Goal: Task Accomplishment & Management: Book appointment/travel/reservation

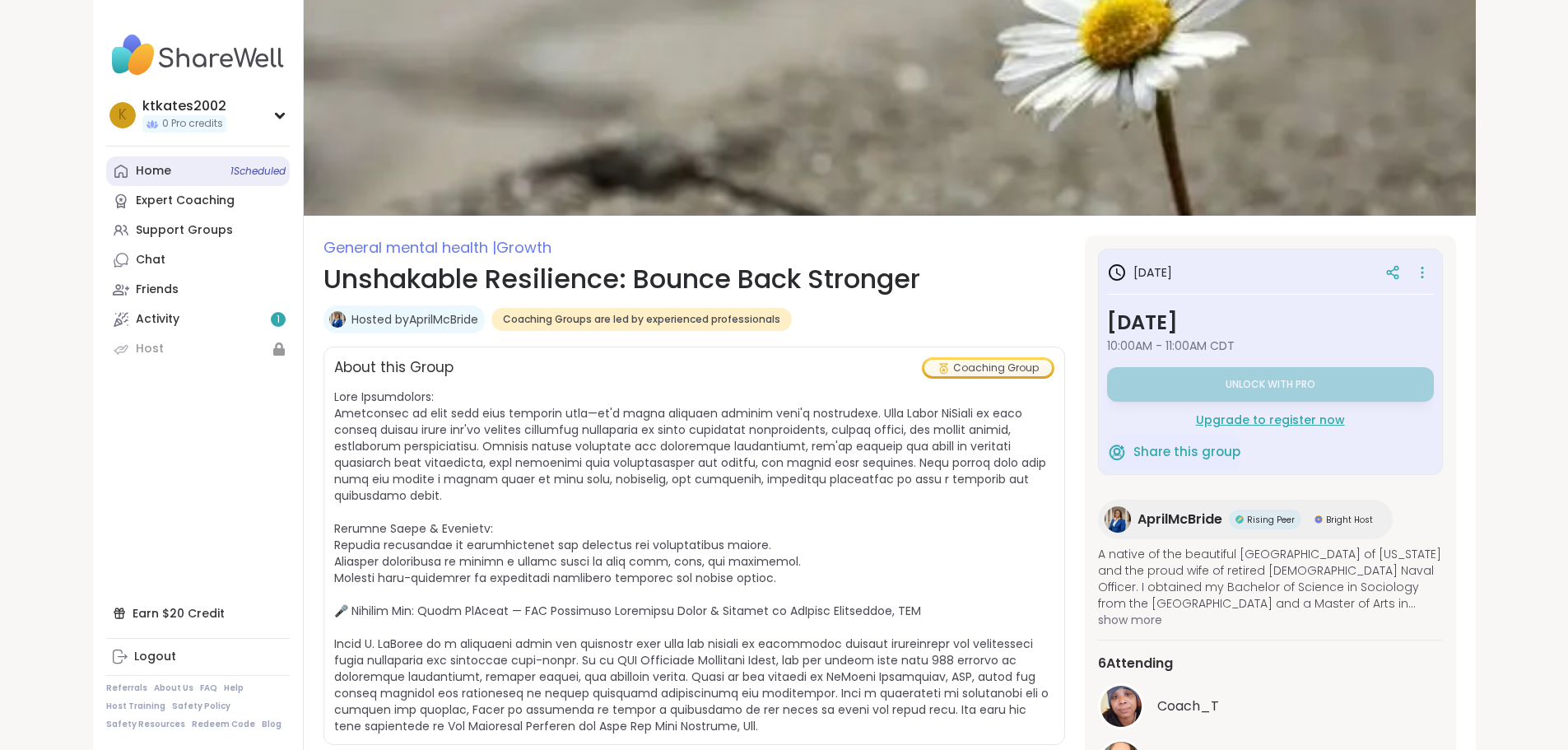
click at [230, 166] on span "1 Scheduled" at bounding box center [258, 170] width 55 height 13
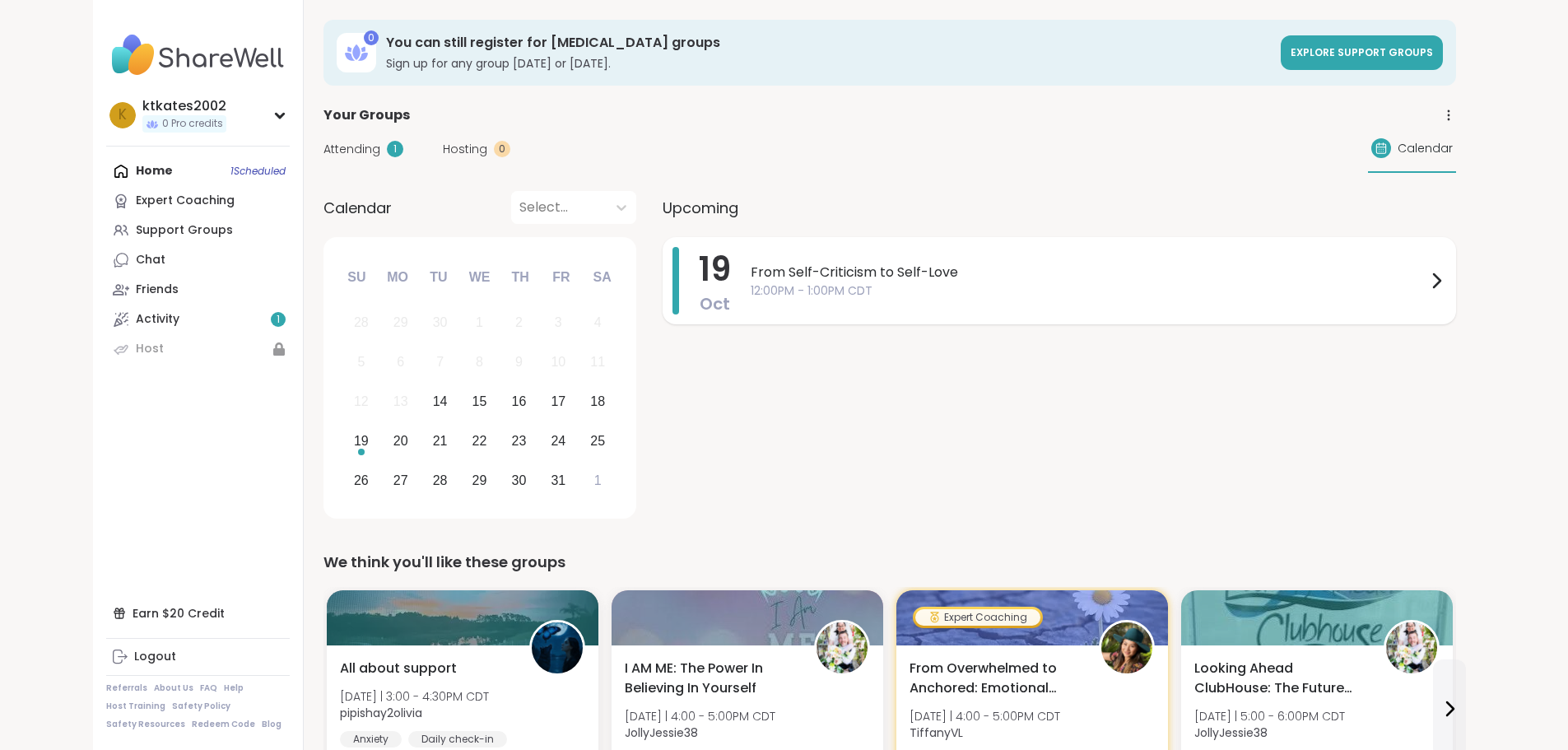
click at [844, 271] on span "From Self-Criticism to Self-Love" at bounding box center [1089, 272] width 676 height 20
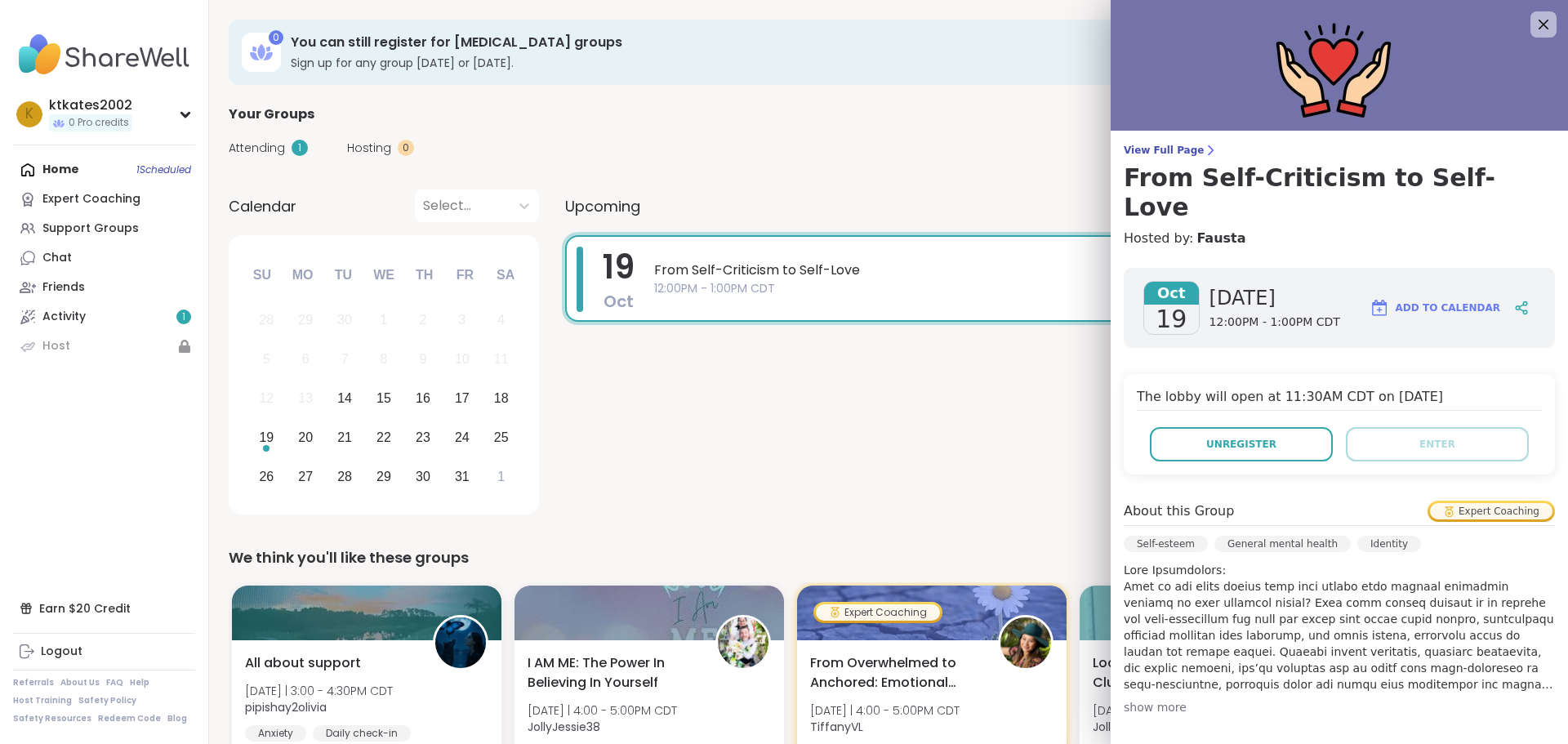
click at [1434, 301] on span "Add to Calendar" at bounding box center [1448, 307] width 104 height 14
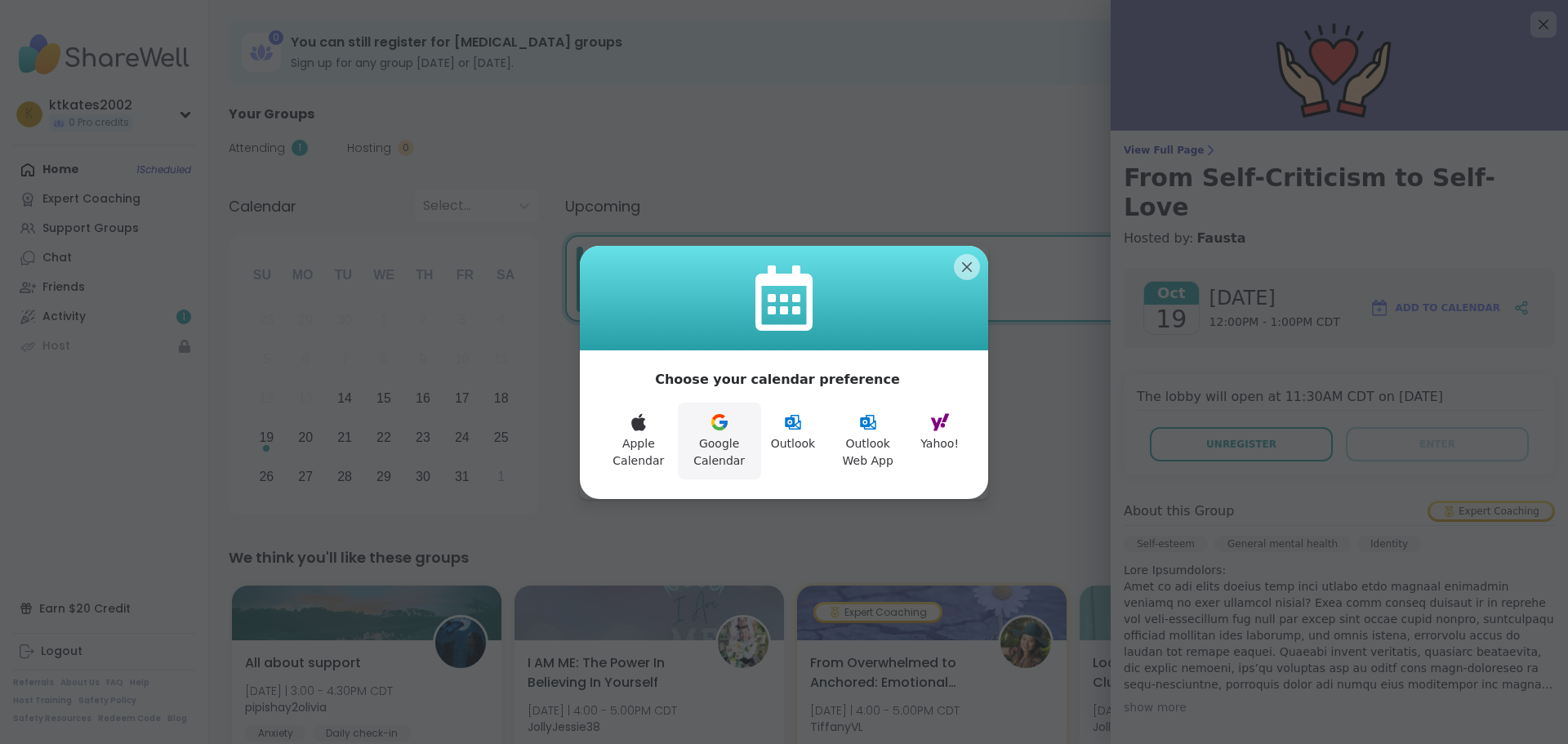
click at [715, 439] on button "Google Calendar" at bounding box center [719, 441] width 83 height 76
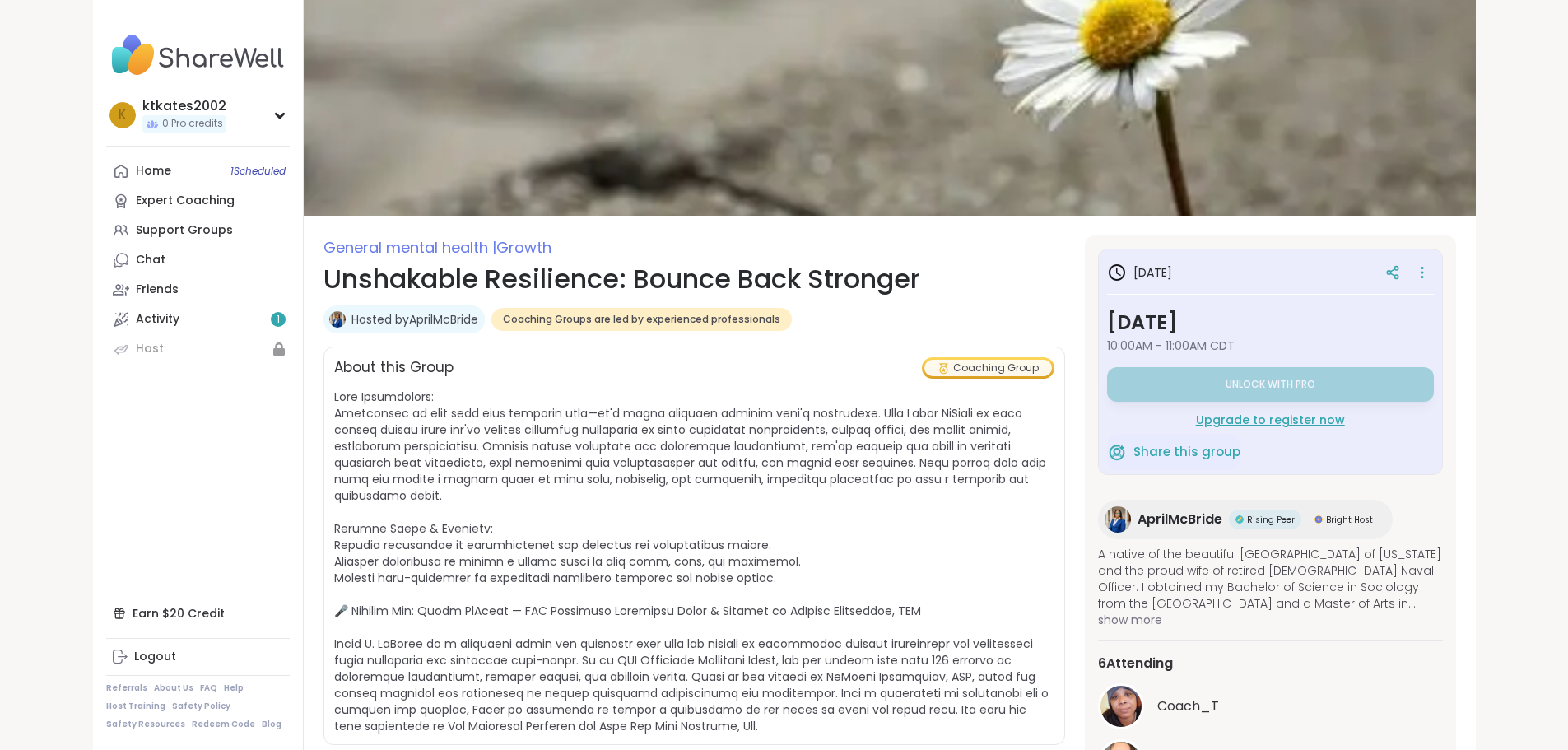
click at [746, 410] on span at bounding box center [691, 562] width 715 height 346
click at [673, 454] on span at bounding box center [691, 562] width 715 height 346
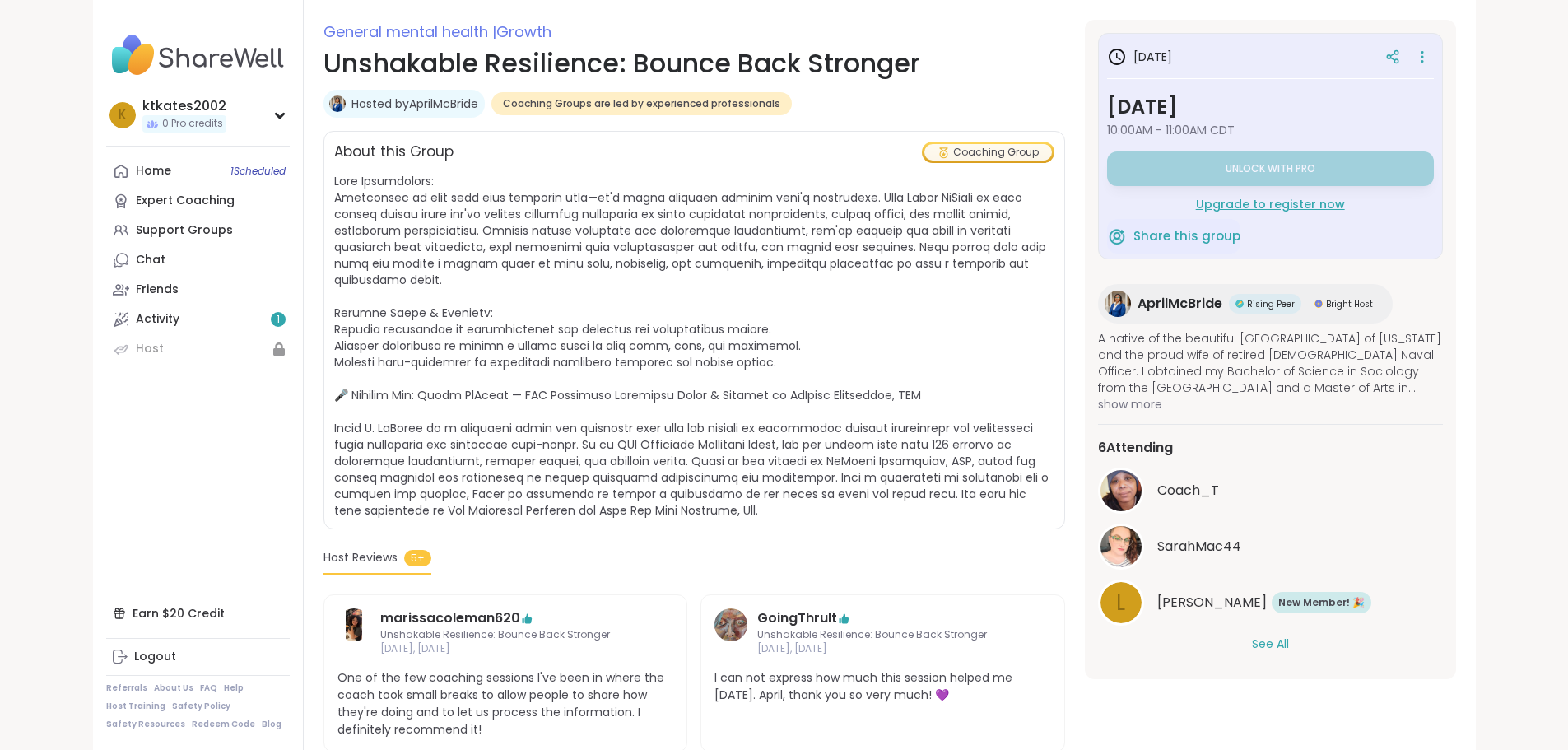
scroll to position [330, 0]
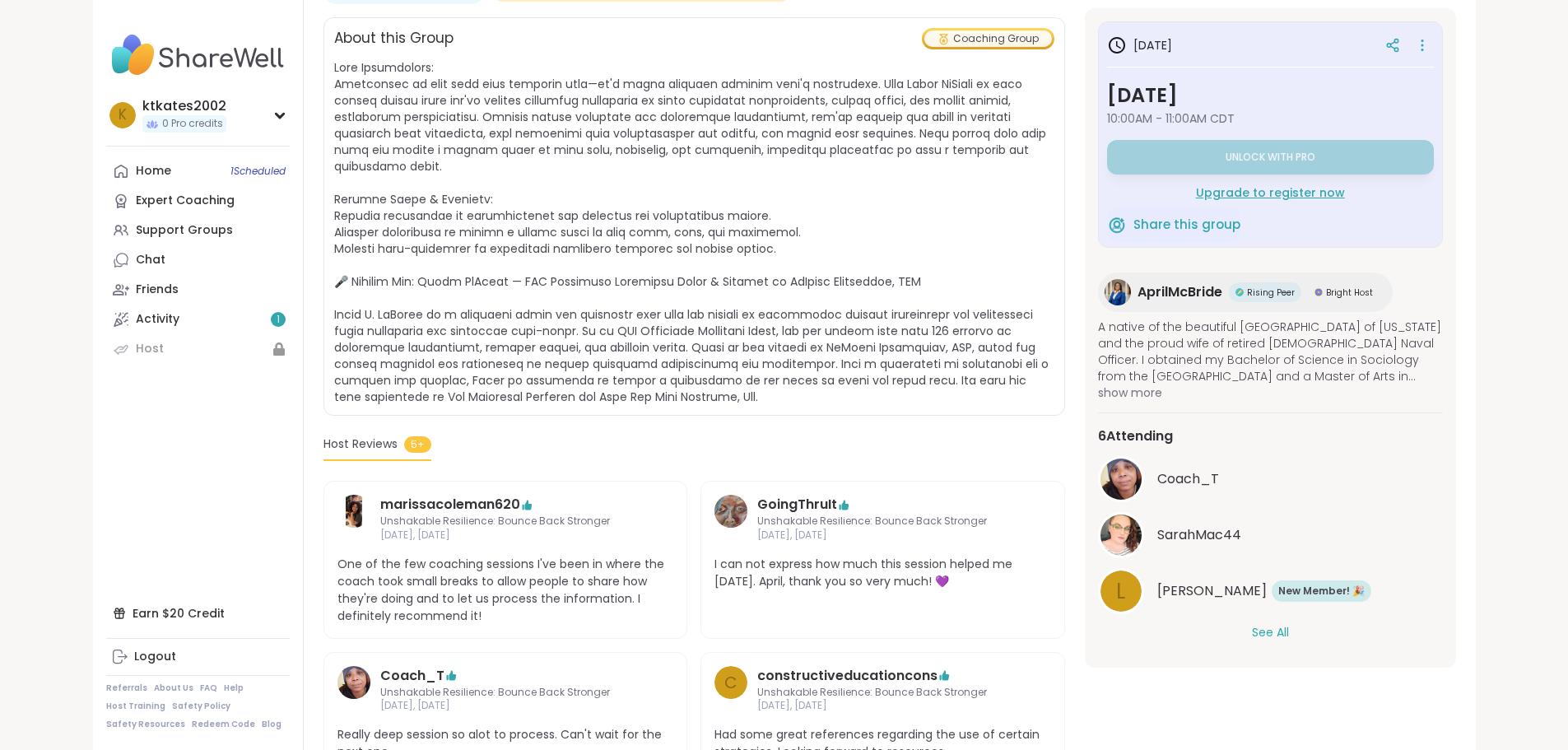
click at [1214, 484] on span "Coach_T" at bounding box center [1188, 479] width 62 height 20
